Goal: Transaction & Acquisition: Purchase product/service

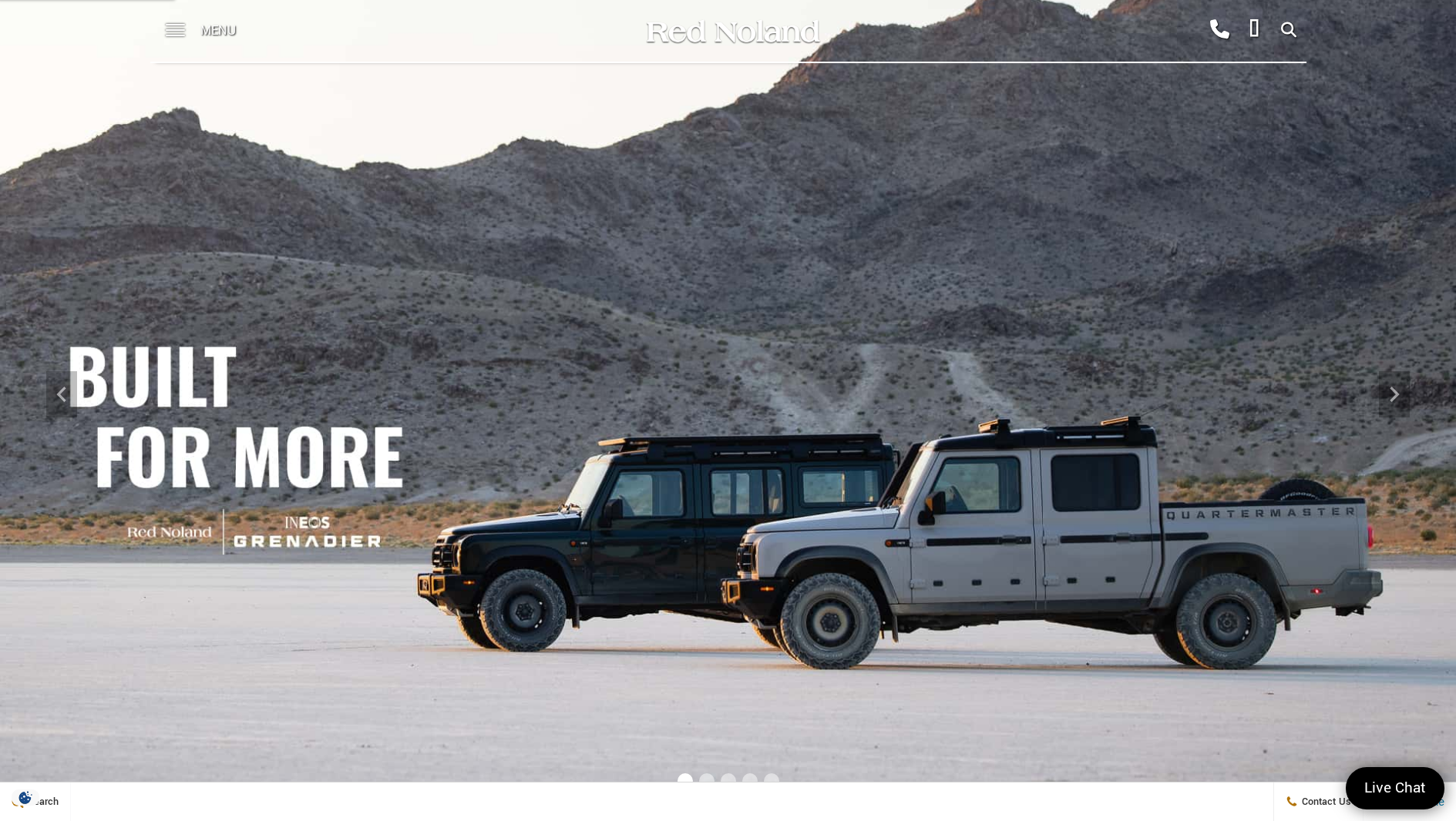
click at [219, 36] on span "Menu" at bounding box center [218, 31] width 36 height 62
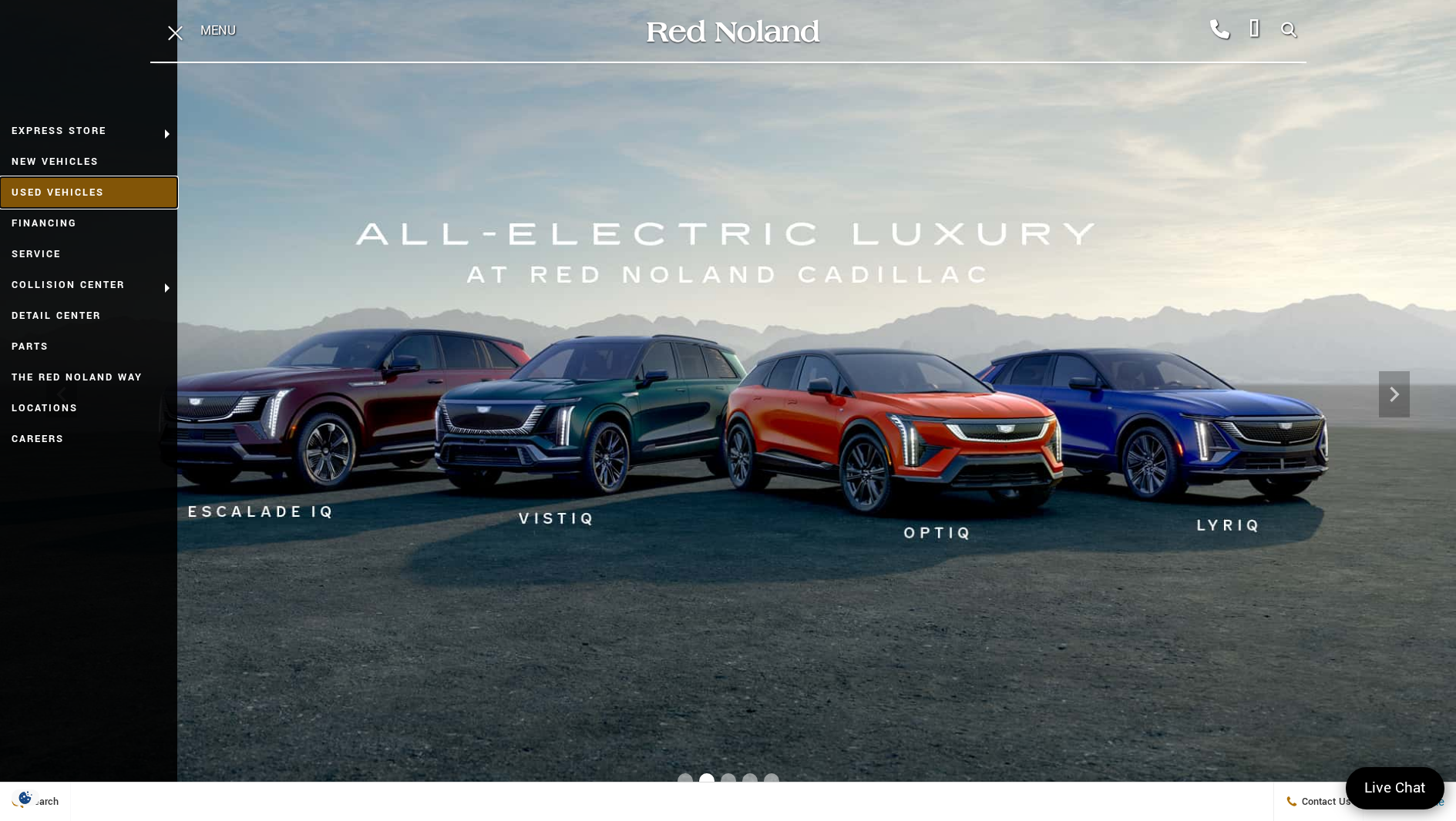
click at [79, 188] on link "Used Vehicles" at bounding box center [88, 192] width 177 height 31
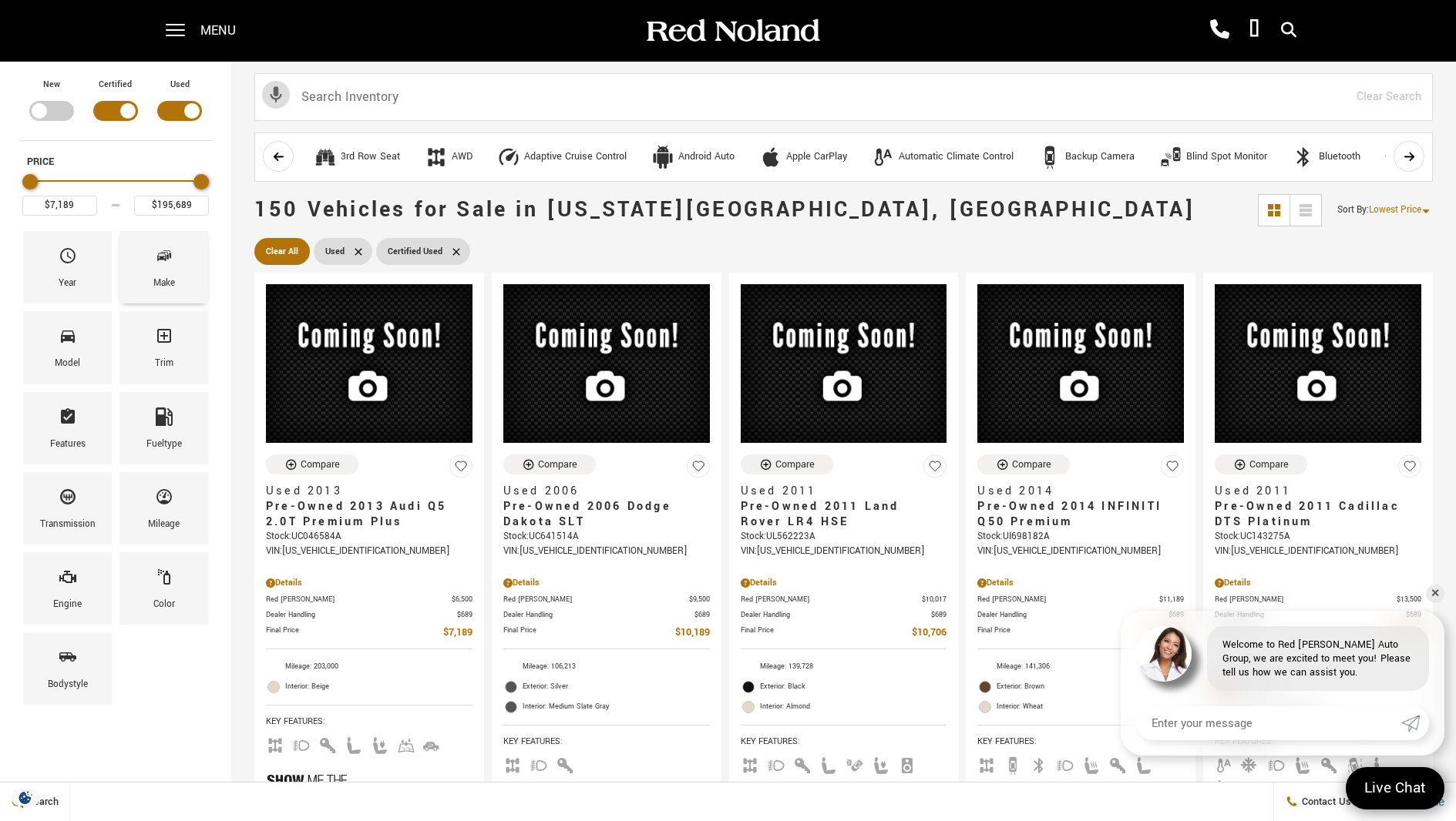
click at [149, 269] on div "Make" at bounding box center [163, 267] width 88 height 72
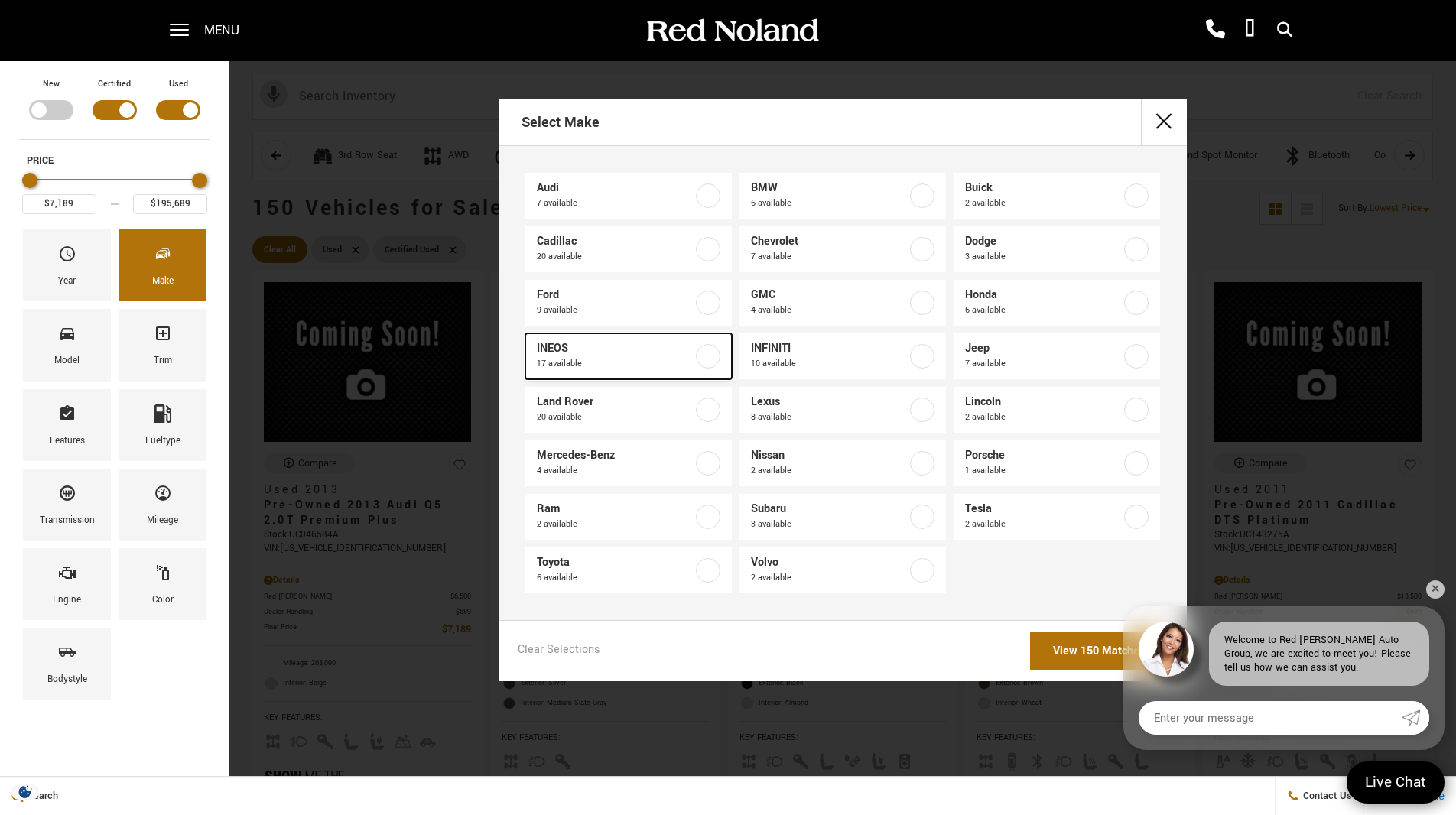
click at [586, 353] on span "INEOS" at bounding box center [615, 348] width 156 height 15
type input "$70,678"
type input "$92,688"
checkbox input "true"
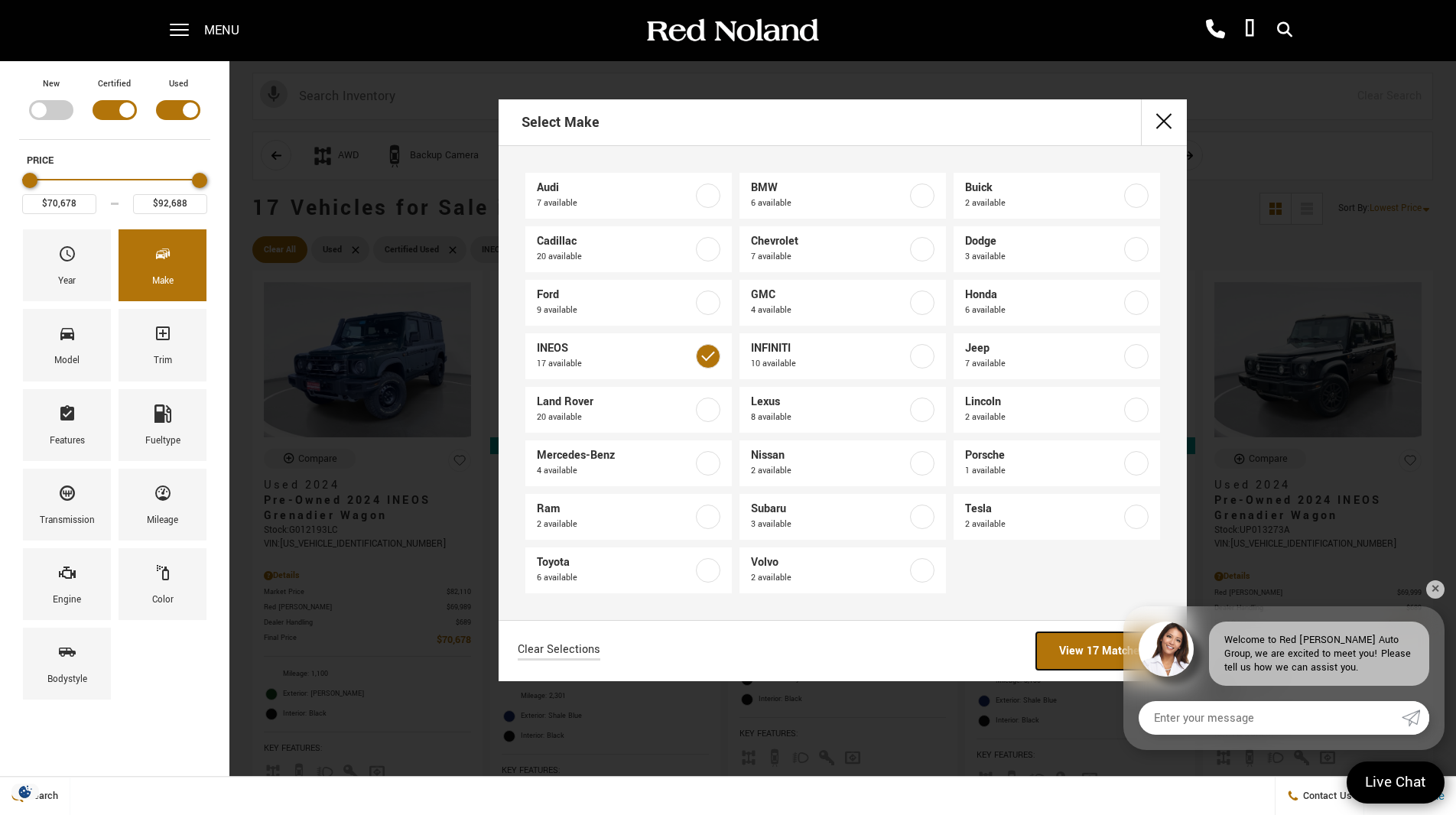
click at [1102, 647] on link "View 17 Matches" at bounding box center [1102, 650] width 132 height 37
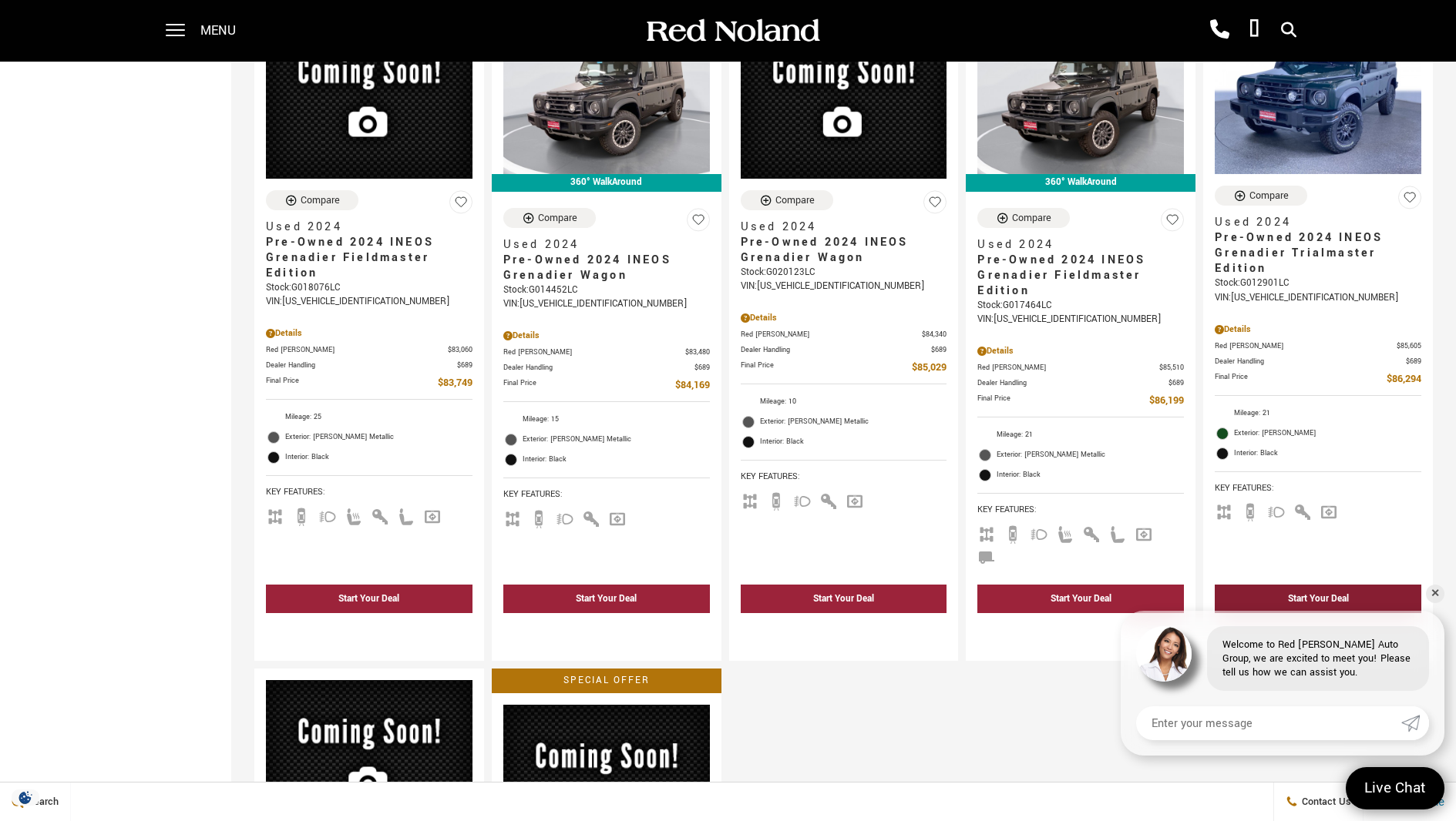
scroll to position [1692, 0]
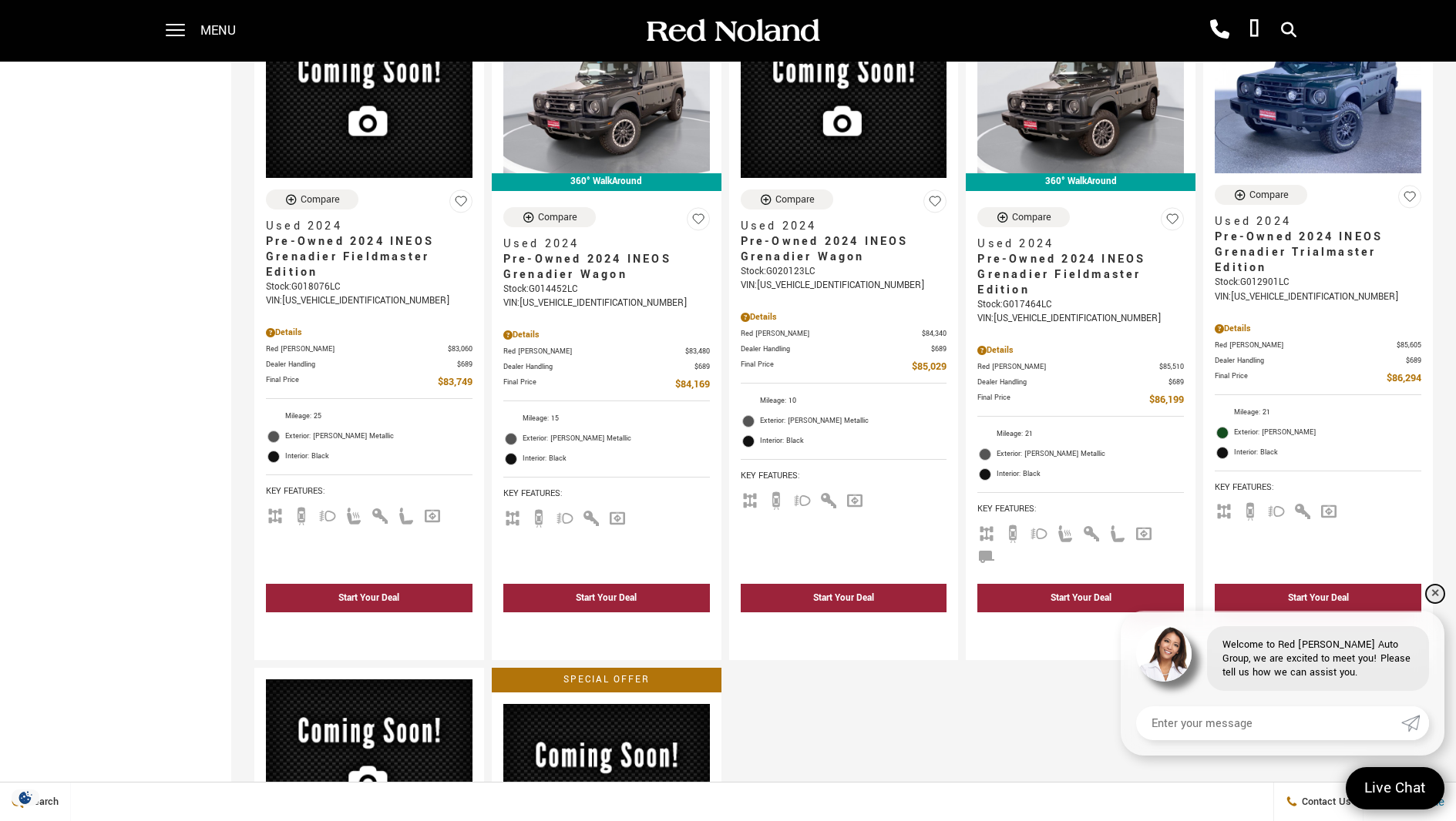
click at [1437, 591] on link "✕" at bounding box center [1435, 594] width 18 height 18
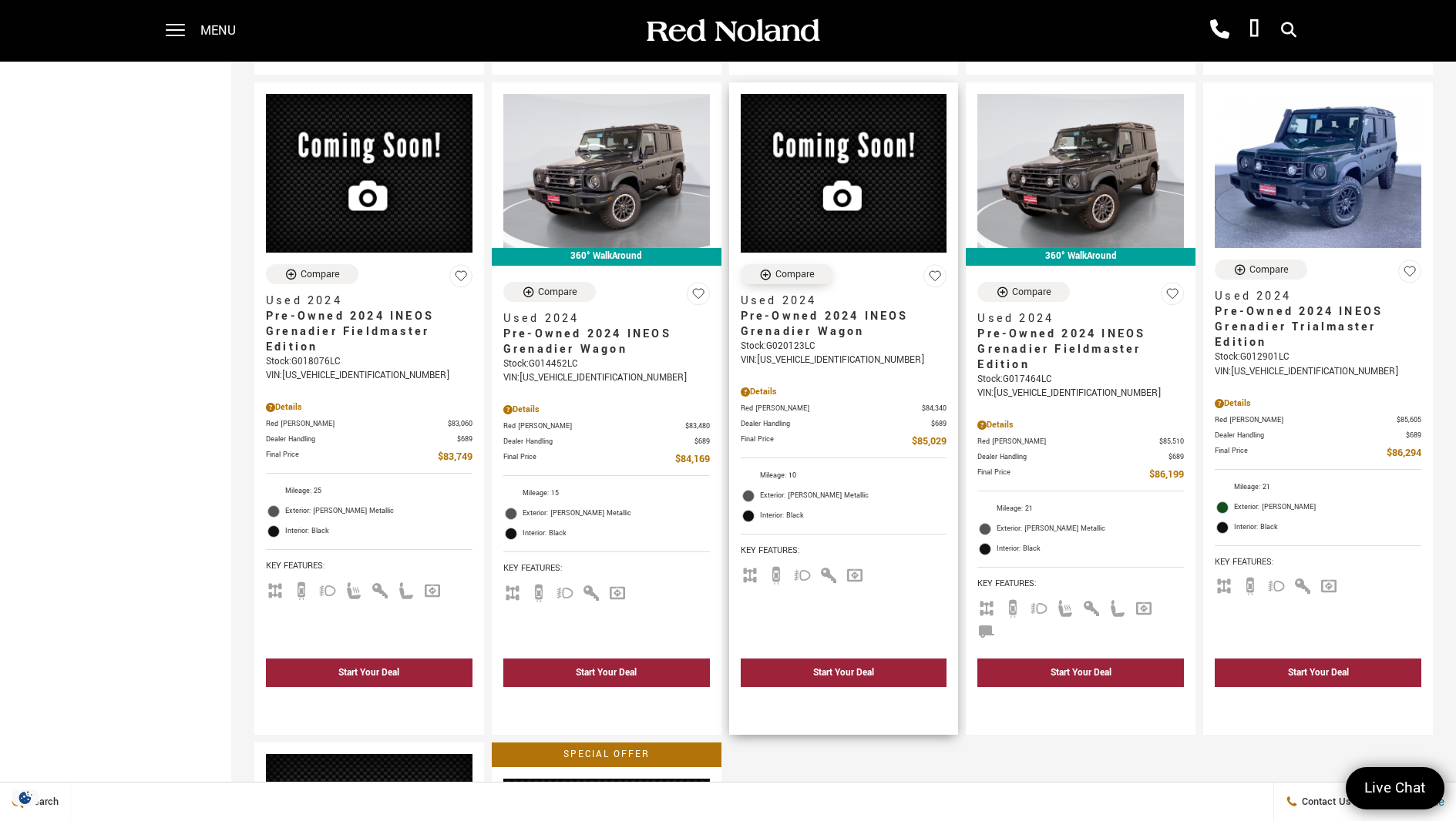
scroll to position [1617, 0]
